Goal: Task Accomplishment & Management: Manage account settings

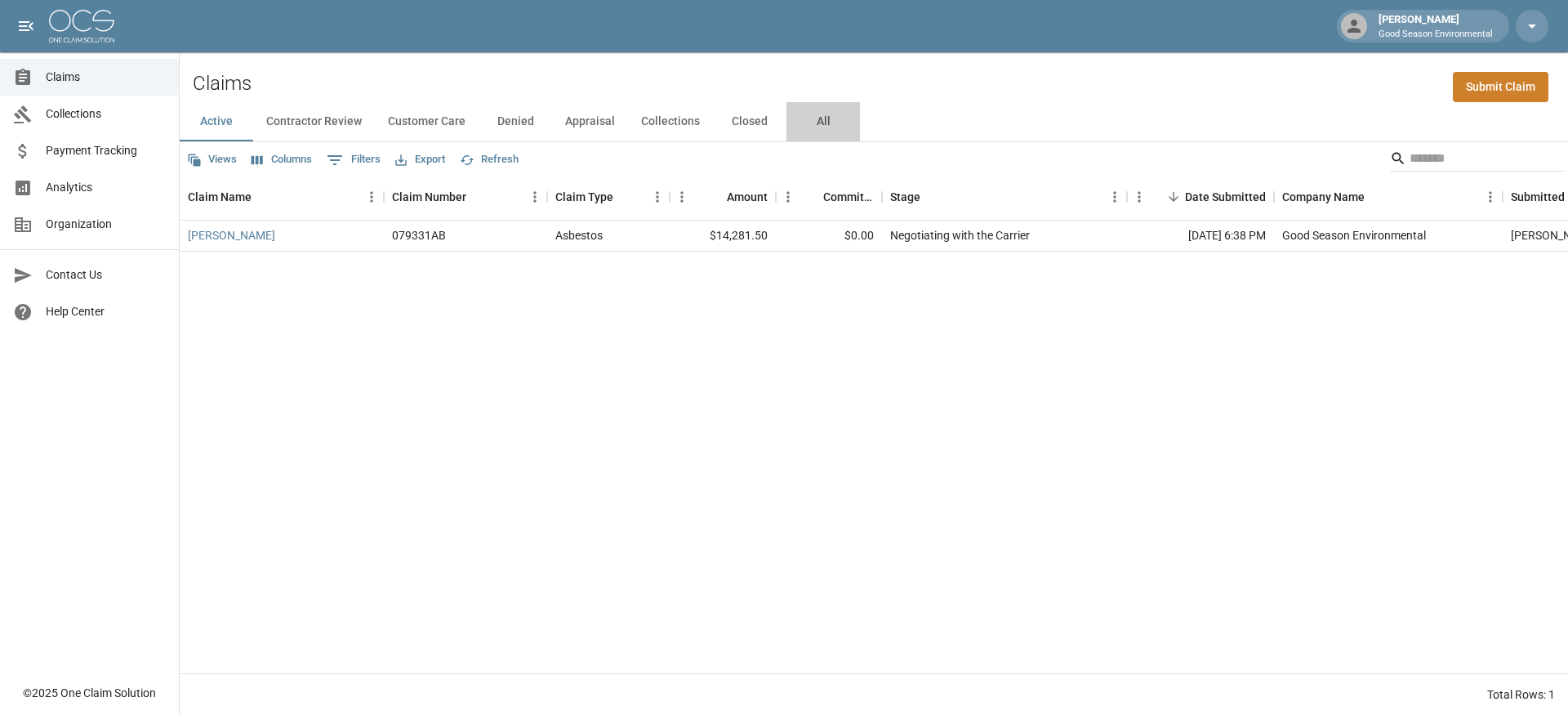
click at [801, 123] on button "All" at bounding box center [822, 121] width 73 height 39
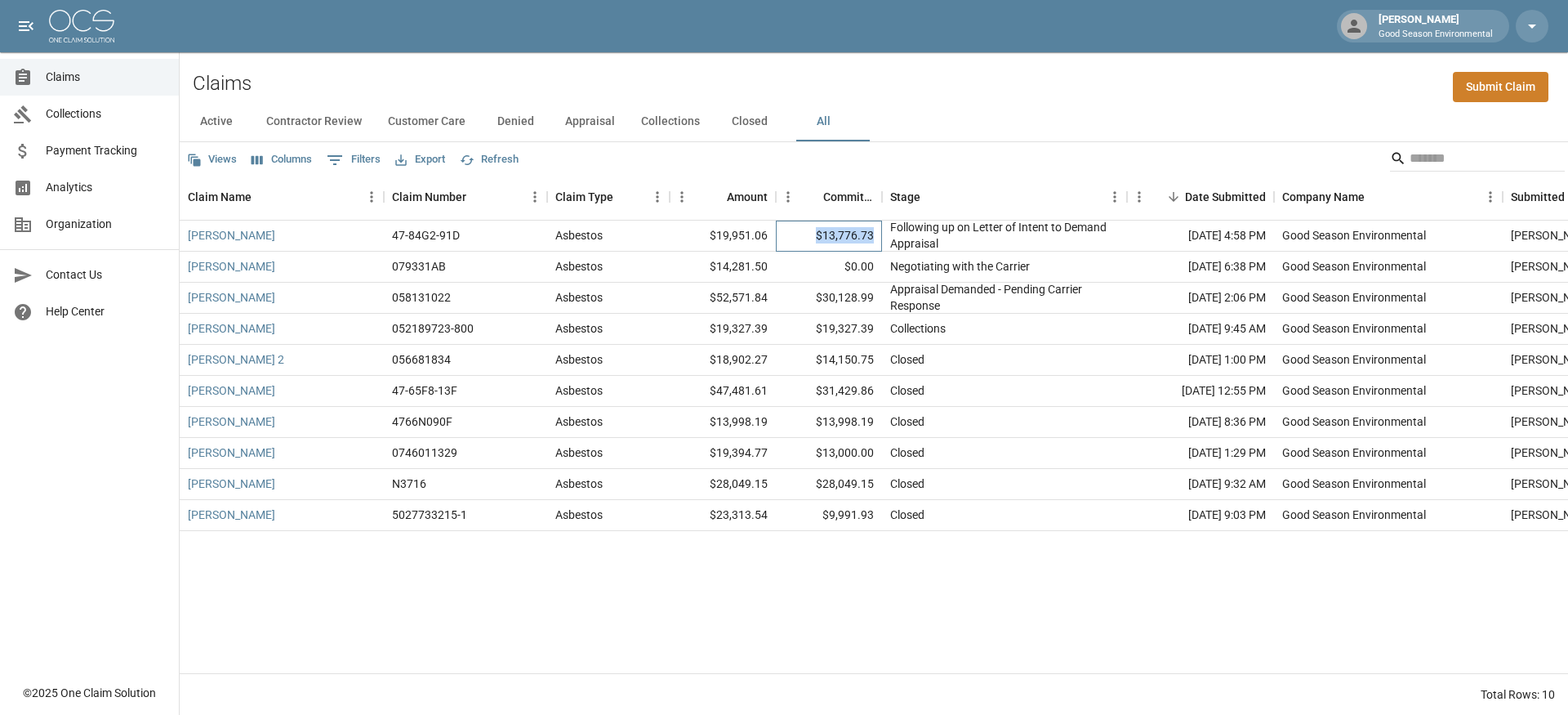
drag, startPoint x: 816, startPoint y: 236, endPoint x: 873, endPoint y: 245, distance: 57.7
click at [873, 245] on div "$13,776.73" at bounding box center [829, 236] width 106 height 31
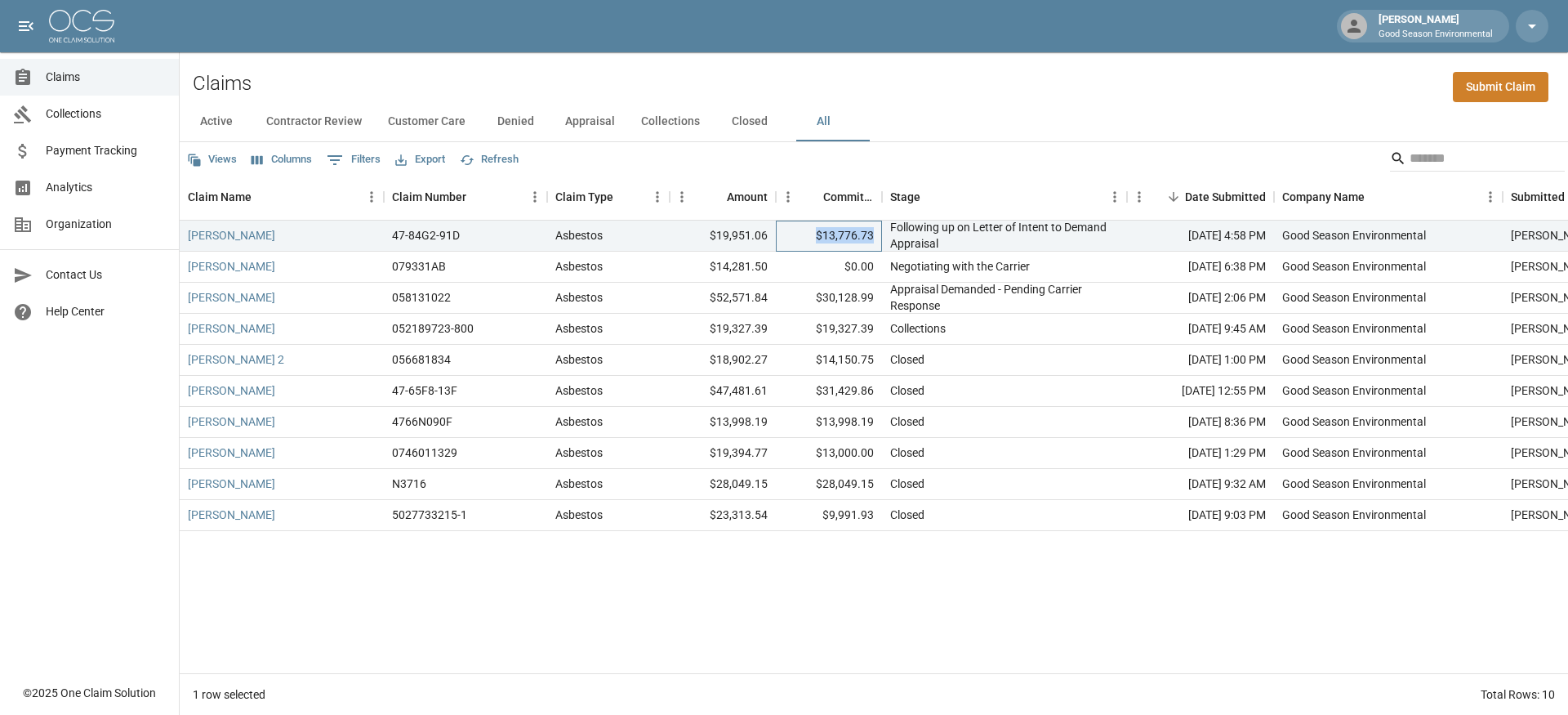
copy div "$13,776.73"
click at [470, 566] on div "Karen Kendrick 47-84G2-91D Asbestos $19,951.06 $13,776.73 Following up on Lette…" at bounding box center [943, 447] width 1527 height 453
click at [1535, 20] on icon "button" at bounding box center [1532, 26] width 20 height 20
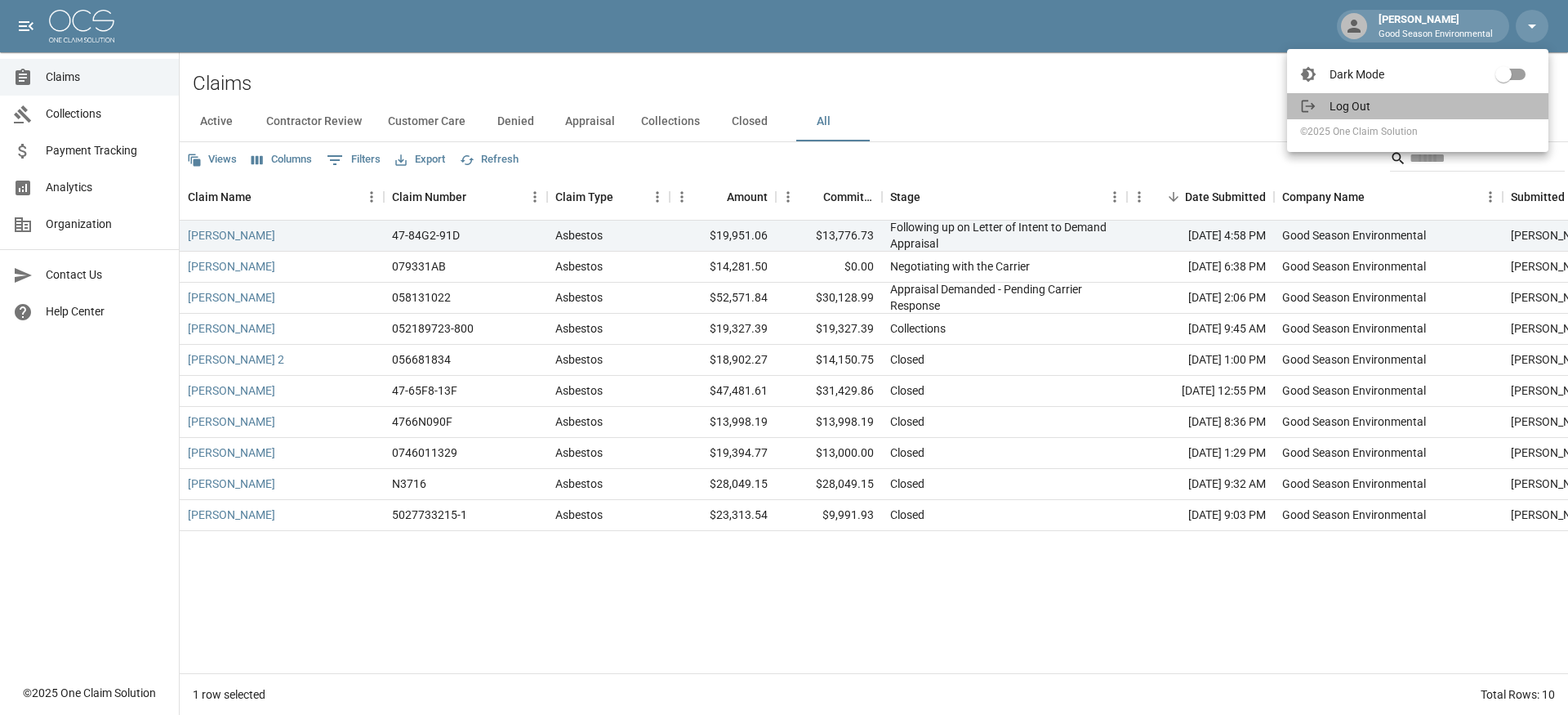
click at [1348, 110] on span "Log Out" at bounding box center [1432, 106] width 206 height 16
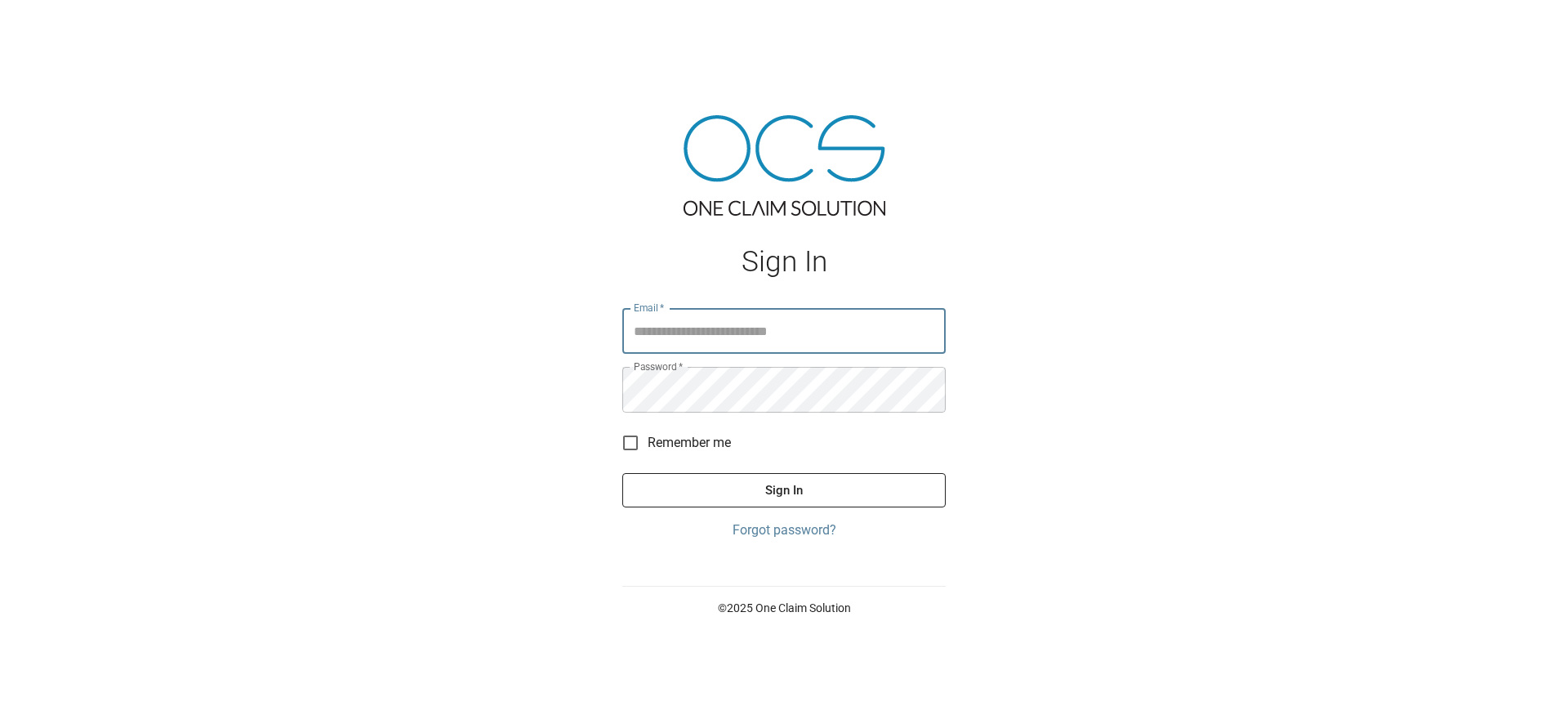
type input "**********"
click at [784, 491] on button "Sign In" at bounding box center [784, 490] width 323 height 34
